Goal: Book appointment/travel/reservation

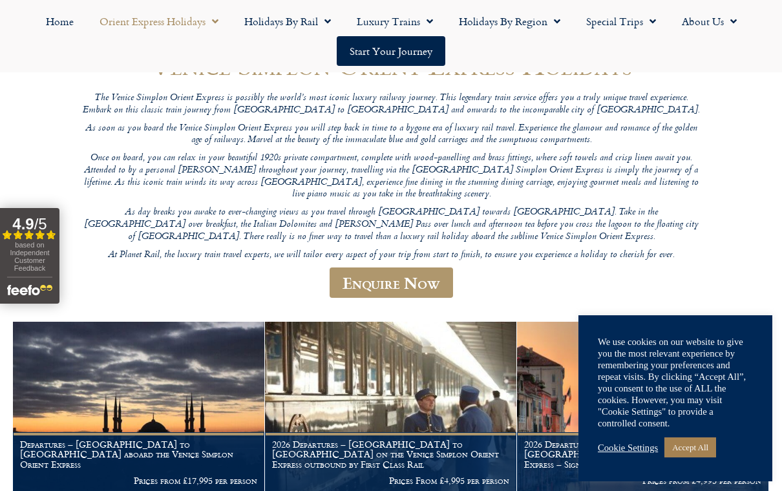
scroll to position [149, 0]
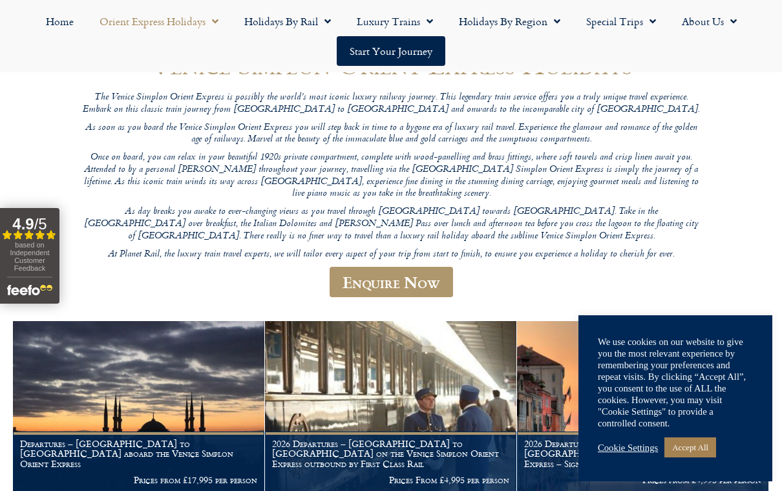
click at [707, 457] on link "Accept All" at bounding box center [690, 447] width 52 height 20
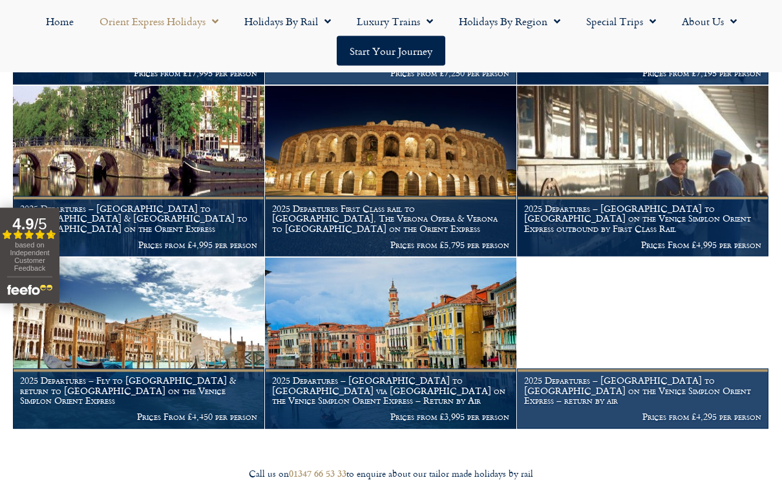
scroll to position [1416, 0]
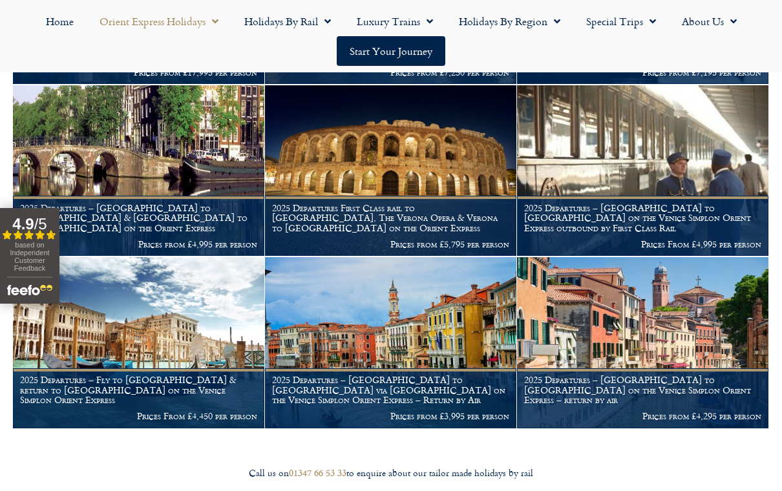
click at [346, 290] on img at bounding box center [390, 342] width 251 height 171
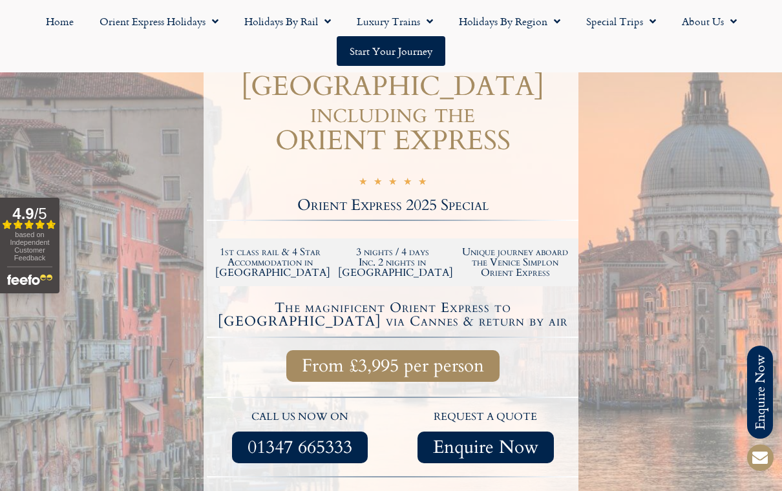
scroll to position [252, 0]
click at [140, 26] on link "Orient Express Holidays" at bounding box center [159, 21] width 145 height 30
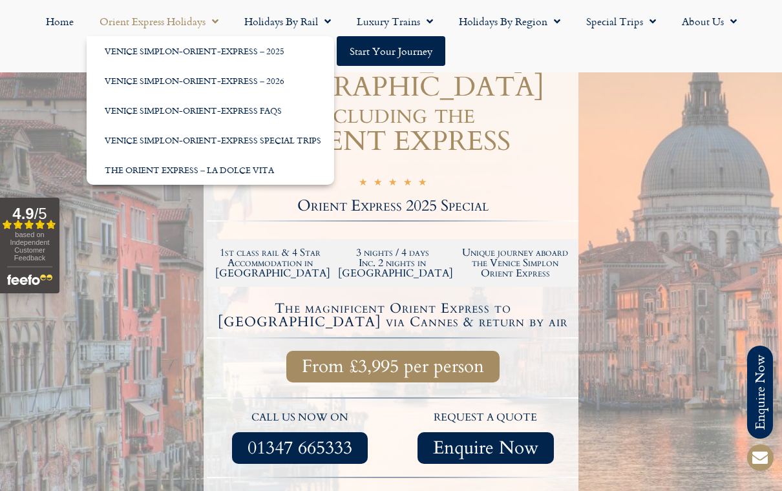
click at [111, 47] on link "Venice Simplon-Orient-Express – 2025" at bounding box center [210, 51] width 247 height 30
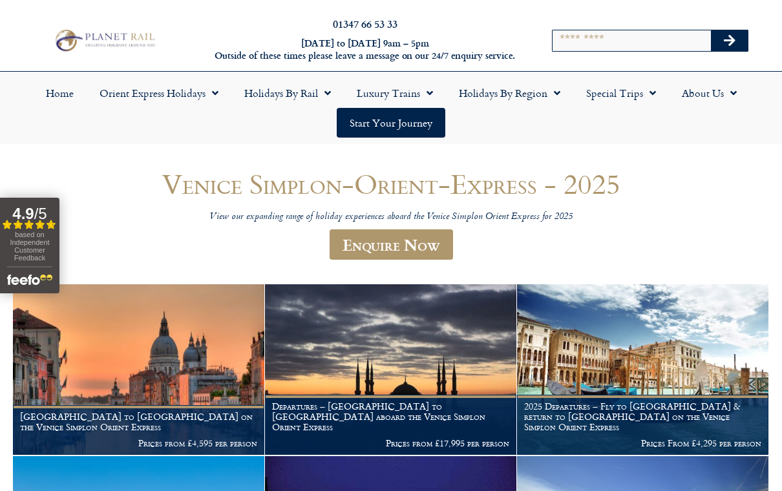
click at [118, 46] on img at bounding box center [104, 40] width 107 height 26
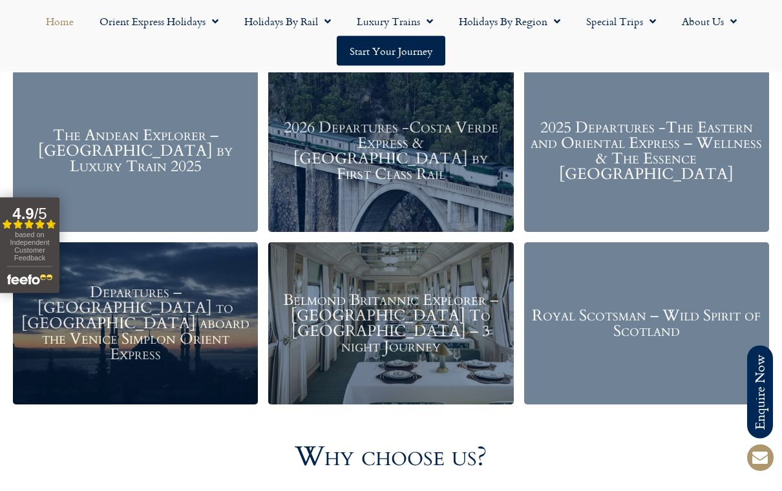
scroll to position [1522, 0]
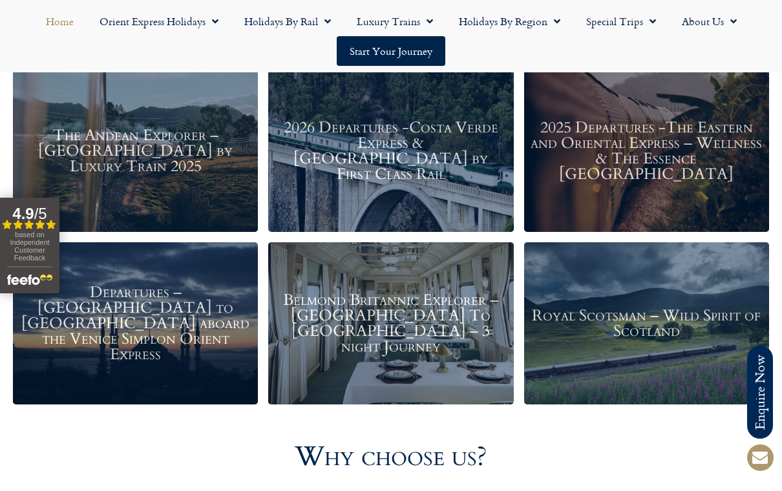
click at [603, 309] on h3 "Royal Scotsman – Wild Spirit of Scotland" at bounding box center [646, 323] width 232 height 31
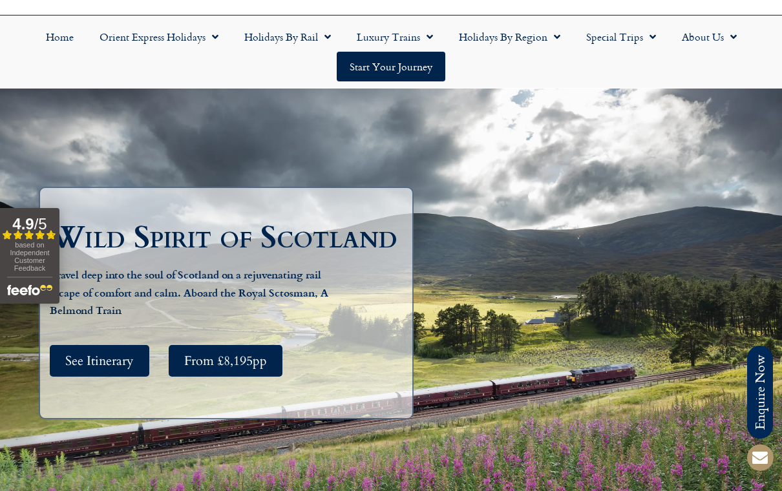
click at [84, 369] on span "See Itinerary" at bounding box center [99, 361] width 68 height 16
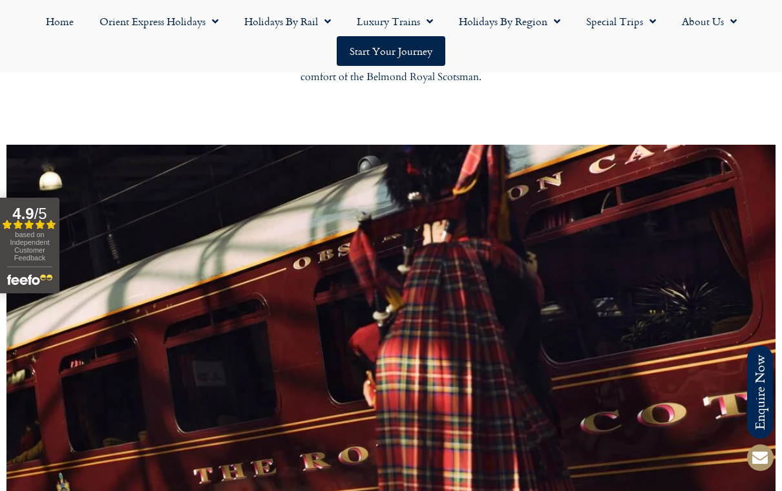
scroll to position [650, 0]
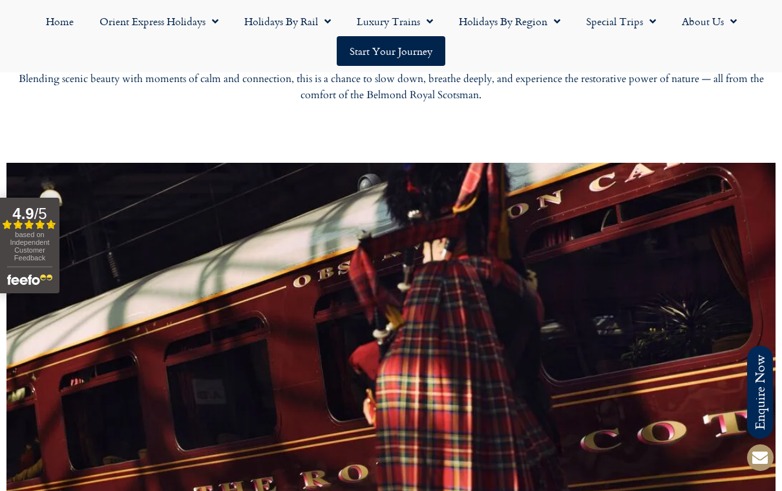
click at [116, 21] on link "Orient Express Holidays" at bounding box center [159, 21] width 145 height 30
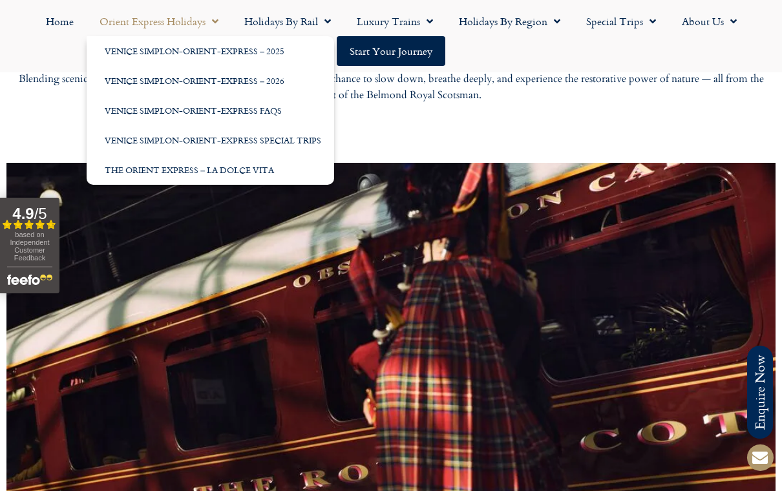
click at [105, 50] on link "Venice Simplon-Orient-Express – 2025" at bounding box center [210, 51] width 247 height 30
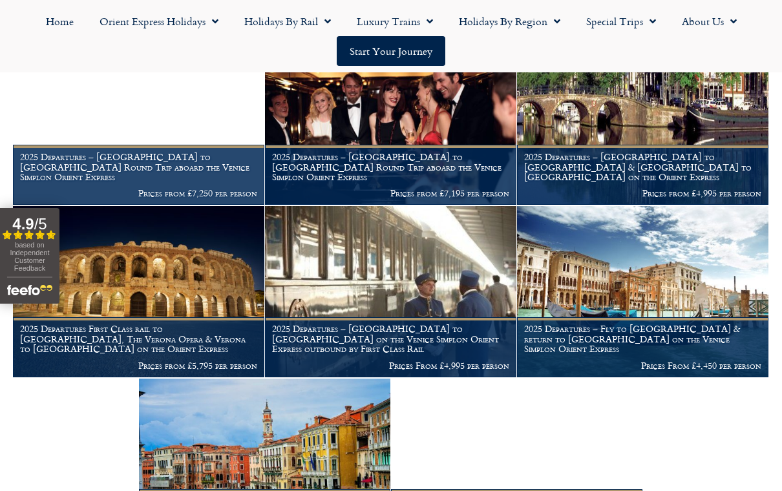
scroll to position [1135, 0]
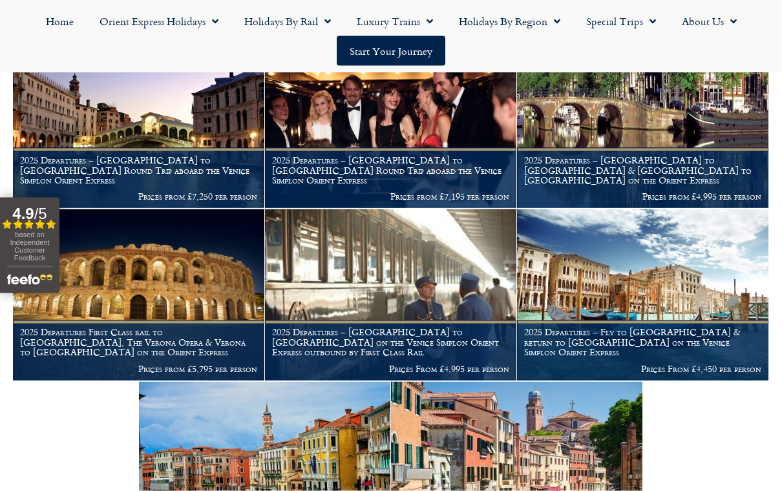
click at [128, 10] on link "Orient Express Holidays" at bounding box center [159, 21] width 145 height 30
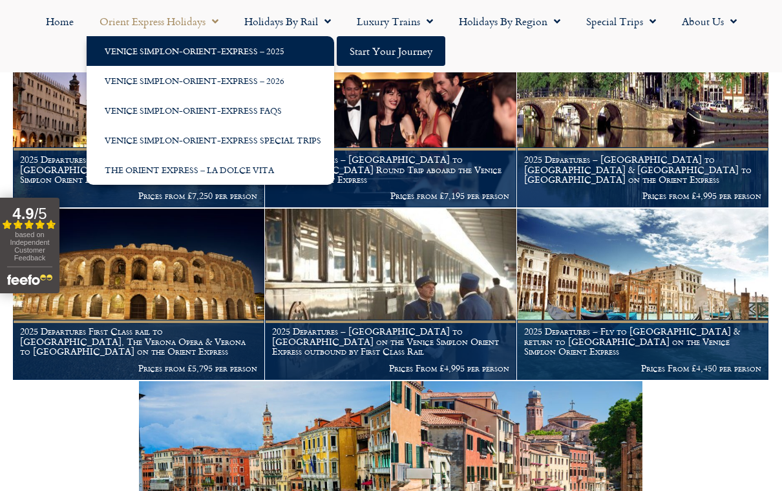
click at [118, 162] on link "The Orient Express – La Dolce Vita" at bounding box center [210, 170] width 247 height 30
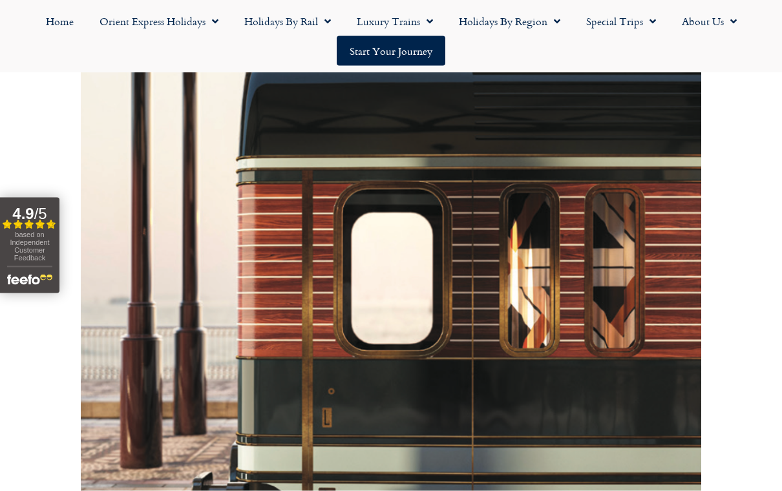
click at [502, 23] on link "Holidays by Region" at bounding box center [509, 21] width 127 height 30
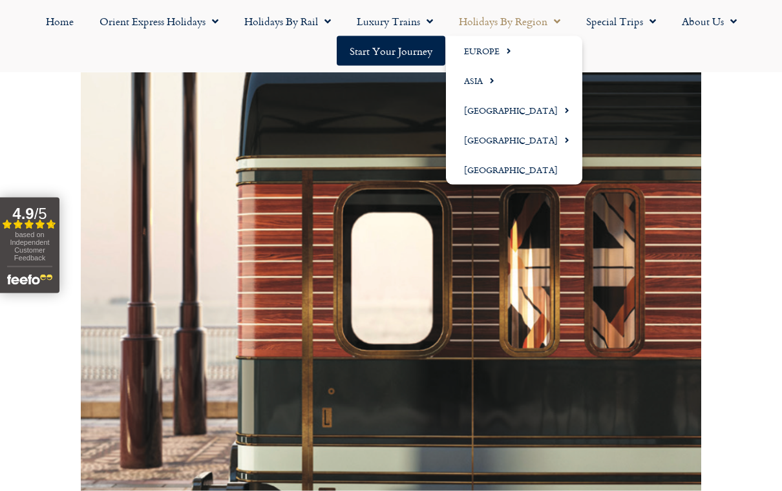
scroll to position [471, 0]
click at [478, 46] on link "Europe" at bounding box center [514, 51] width 136 height 30
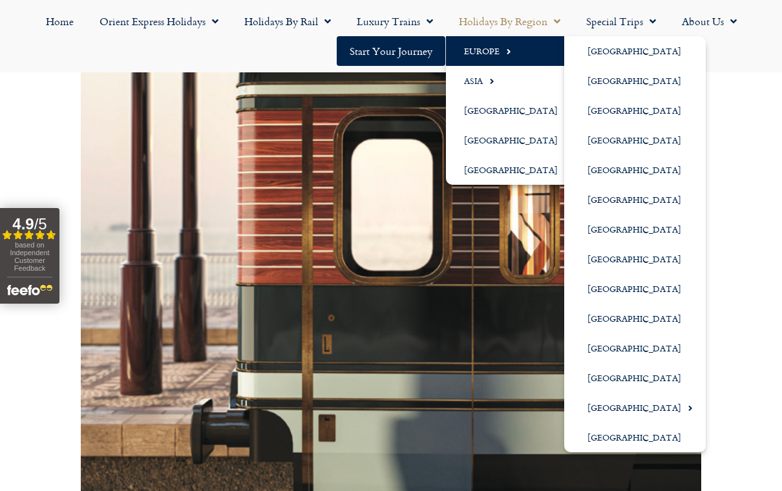
scroll to position [543, 0]
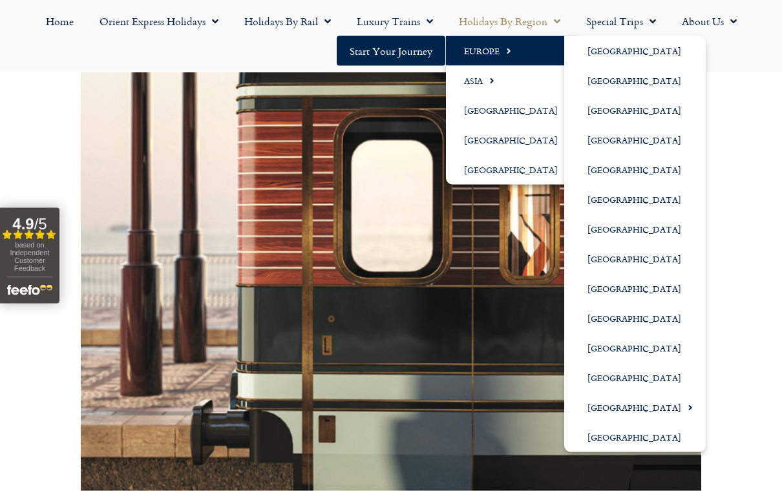
click at [595, 441] on link "[GEOGRAPHIC_DATA]" at bounding box center [634, 437] width 141 height 30
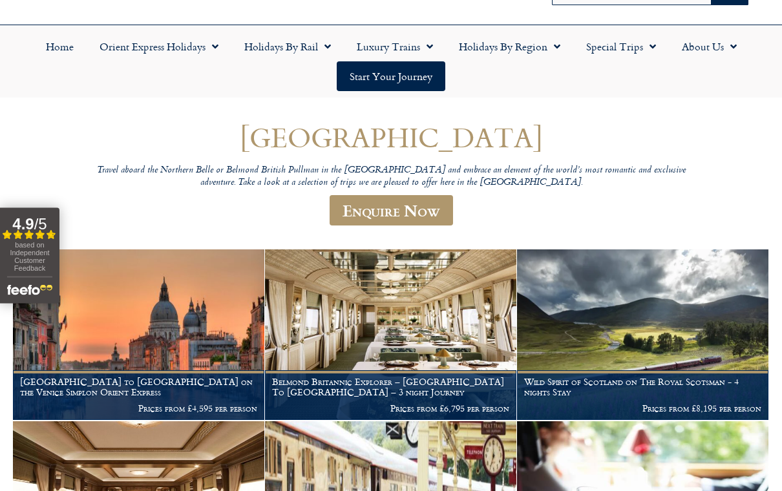
scroll to position [76, 0]
click at [151, 323] on img at bounding box center [138, 334] width 251 height 171
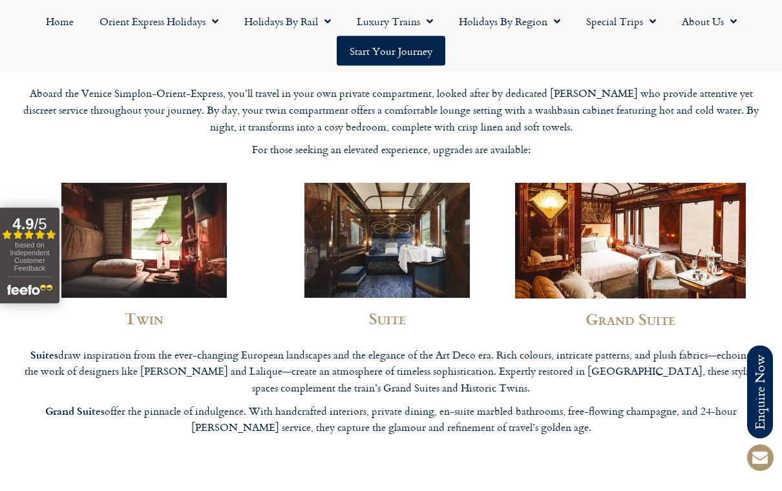
scroll to position [3271, 0]
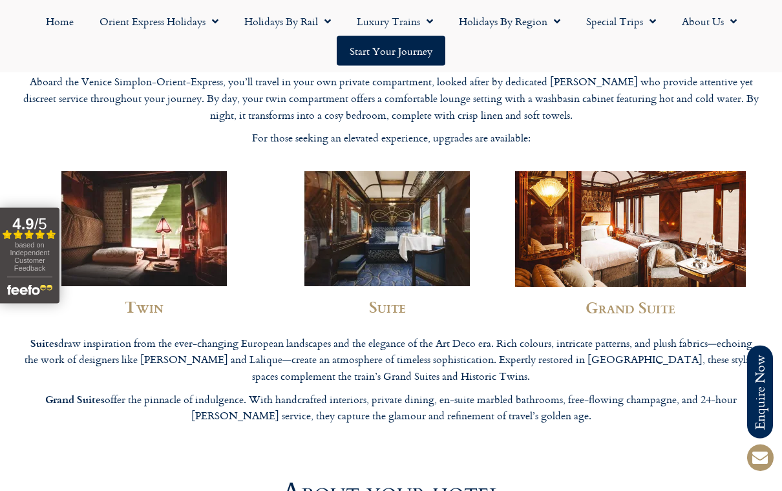
click at [656, 186] on img at bounding box center [630, 229] width 230 height 115
click at [652, 300] on h2 "Grand Suite" at bounding box center [630, 308] width 230 height 16
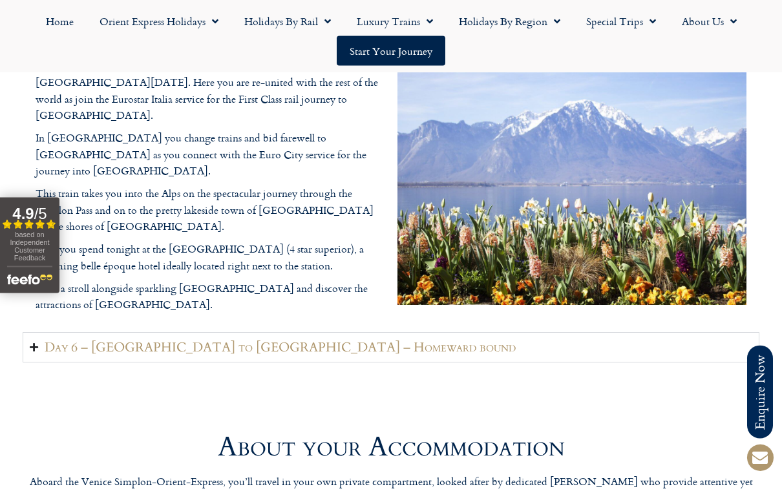
scroll to position [2772, 0]
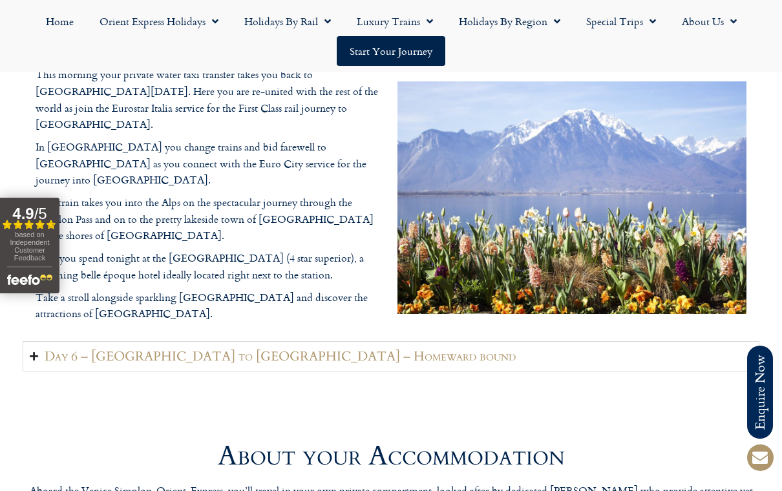
click at [515, 27] on link "Holidays by Region" at bounding box center [509, 21] width 127 height 30
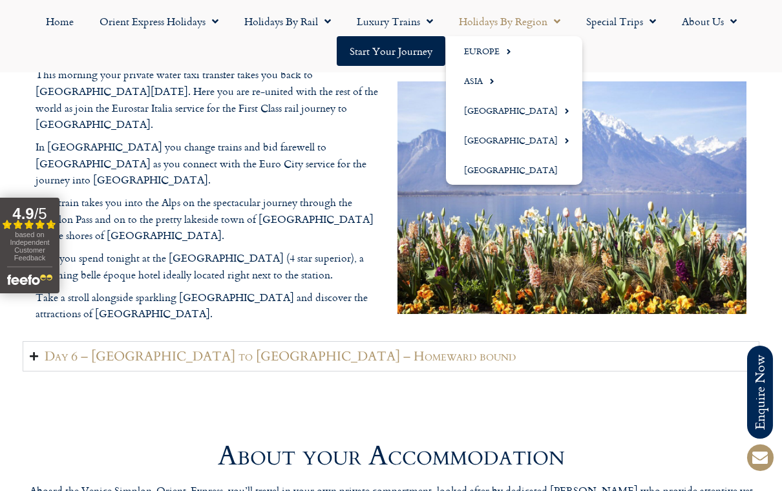
click at [613, 24] on link "Special Trips" at bounding box center [621, 21] width 96 height 30
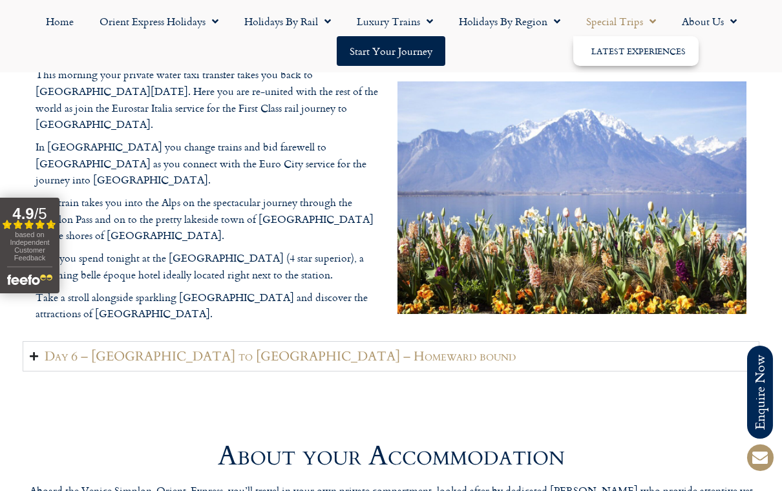
click at [523, 15] on link "Holidays by Region" at bounding box center [509, 21] width 127 height 30
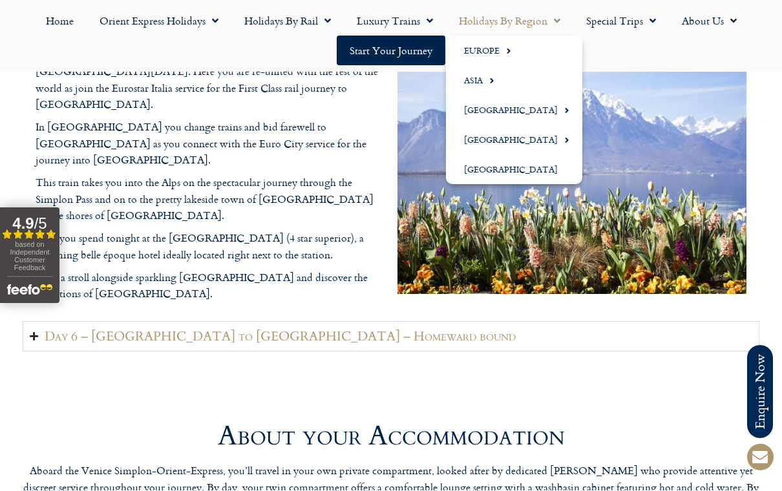
click at [477, 54] on link "Europe" at bounding box center [514, 51] width 136 height 30
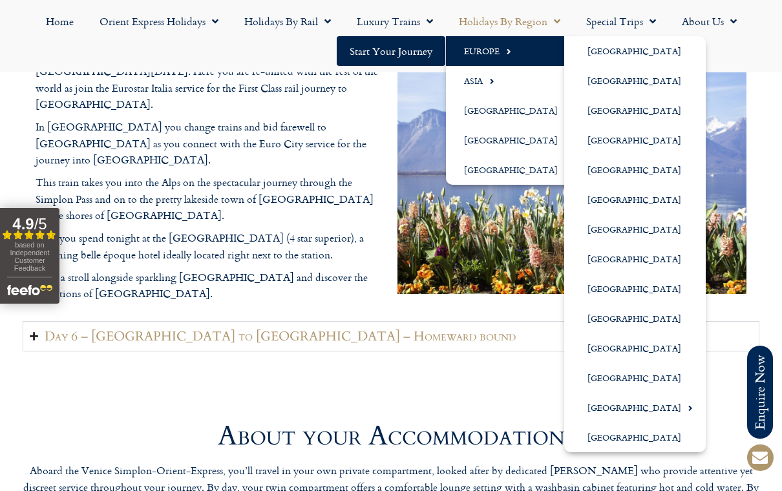
click at [607, 406] on link "[GEOGRAPHIC_DATA]" at bounding box center [634, 408] width 141 height 30
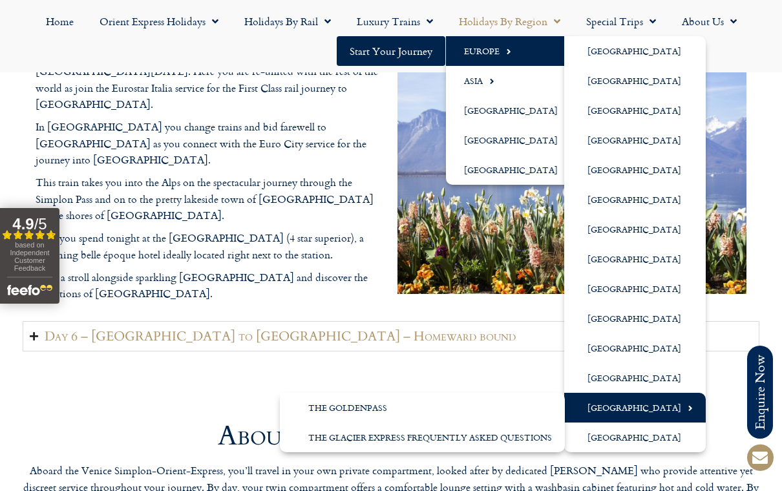
click at [605, 408] on link "[GEOGRAPHIC_DATA]" at bounding box center [634, 408] width 141 height 30
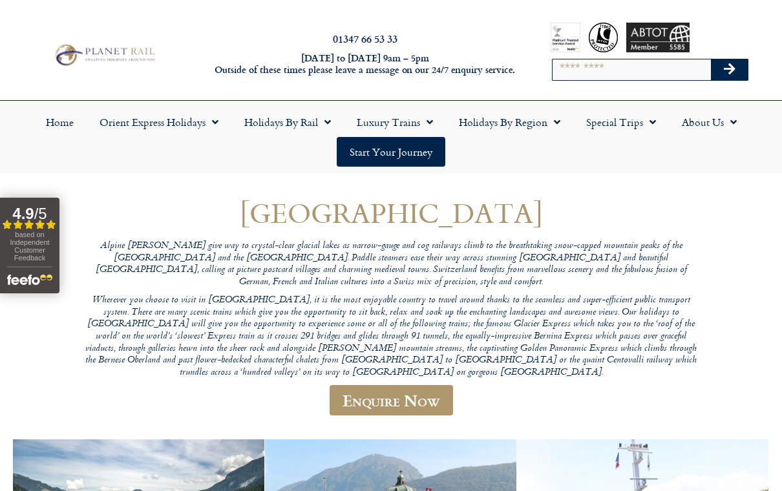
click at [125, 128] on link "Orient Express Holidays" at bounding box center [159, 122] width 145 height 30
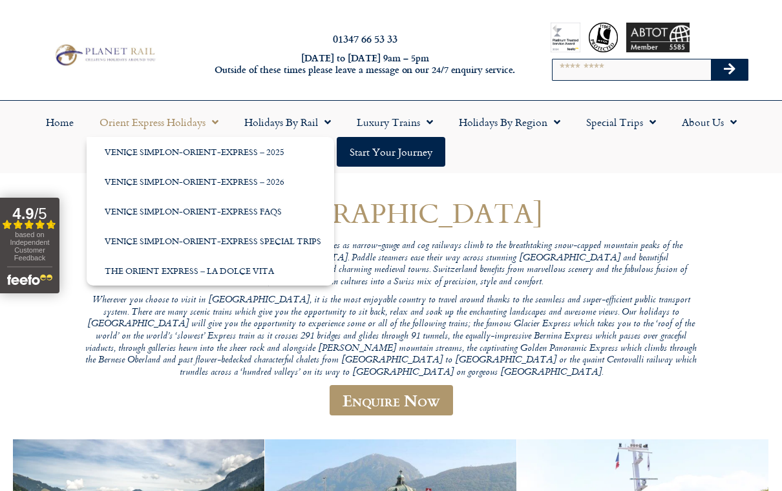
click at [119, 152] on link "Venice Simplon-Orient-Express – 2025" at bounding box center [210, 152] width 247 height 30
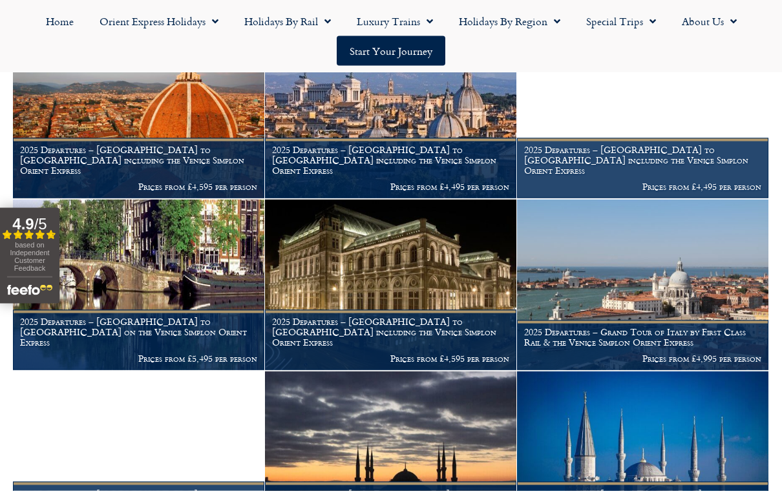
scroll to position [630, 0]
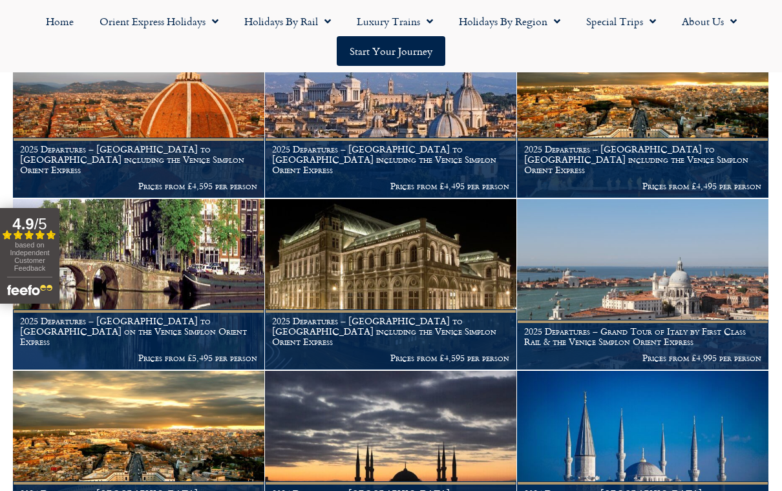
click at [80, 114] on img at bounding box center [138, 112] width 251 height 171
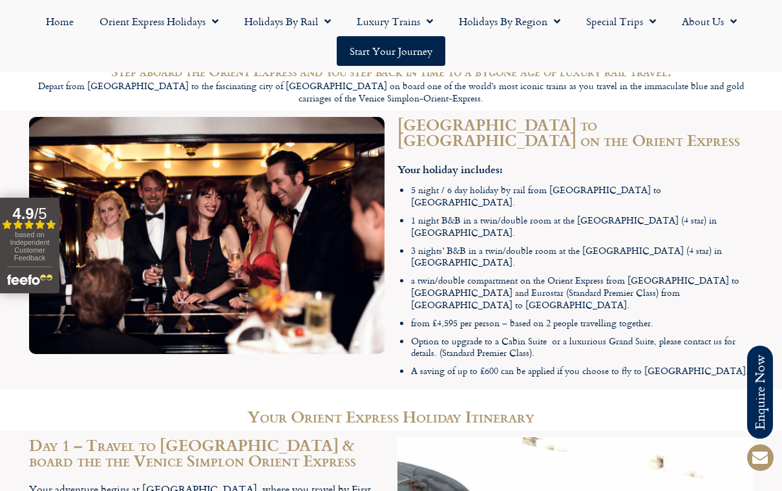
scroll to position [1190, 0]
